Goal: Task Accomplishment & Management: Manage account settings

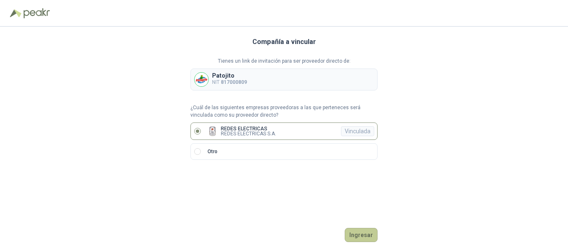
click at [363, 233] on button "Ingresar" at bounding box center [361, 235] width 33 height 14
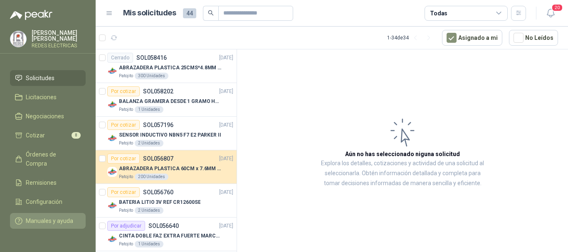
scroll to position [60, 0]
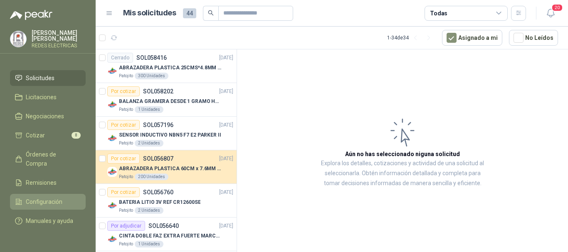
click at [50, 198] on span "Configuración" at bounding box center [44, 202] width 37 height 9
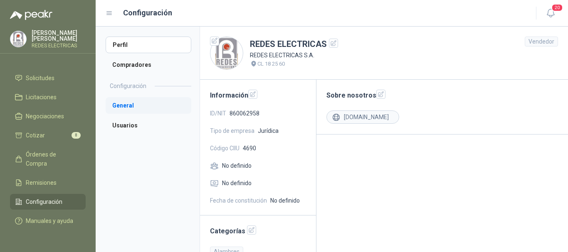
click at [146, 108] on li "General" at bounding box center [149, 105] width 86 height 17
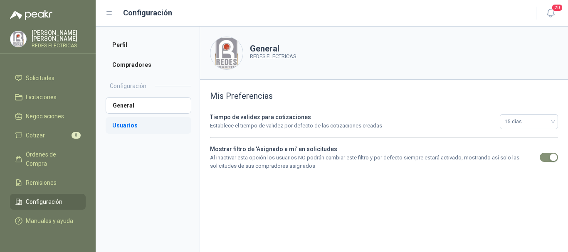
click at [142, 126] on li "Usuarios" at bounding box center [149, 125] width 86 height 17
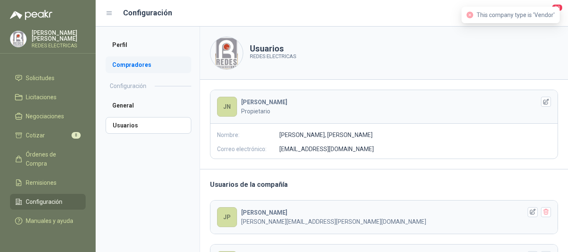
click at [140, 62] on li "Compradores" at bounding box center [149, 65] width 86 height 17
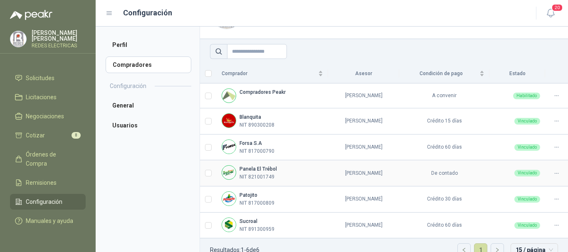
scroll to position [55, 0]
